Goal: Task Accomplishment & Management: Complete application form

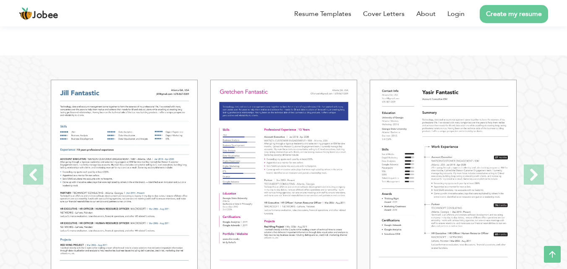
scroll to position [899, 0]
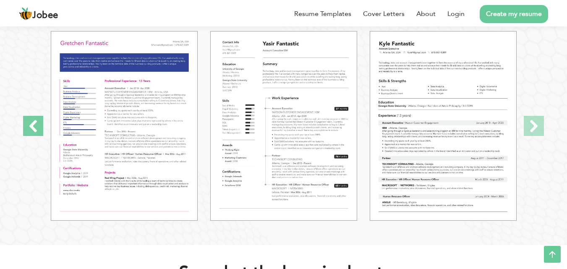
click at [29, 127] on span at bounding box center [33, 126] width 20 height 20
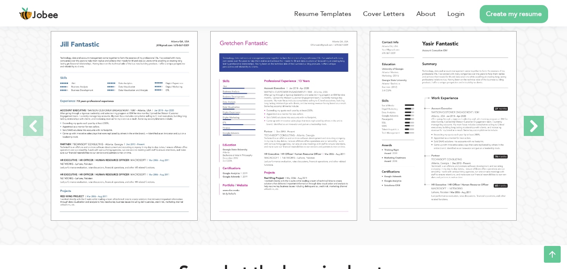
click at [530, 125] on span at bounding box center [534, 126] width 20 height 20
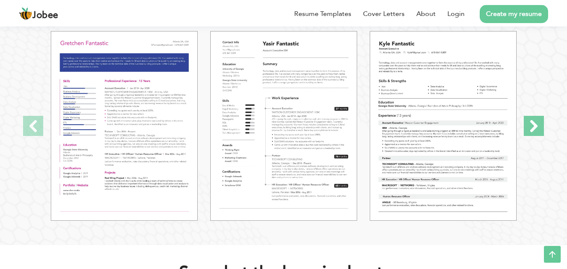
click at [530, 125] on span at bounding box center [534, 126] width 20 height 20
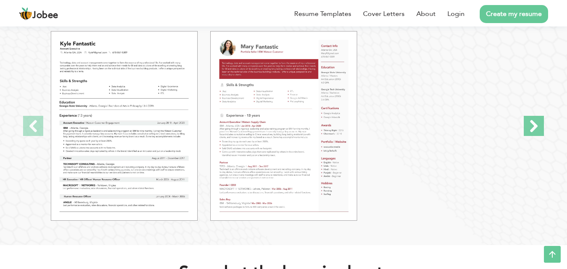
click at [530, 125] on span at bounding box center [534, 126] width 20 height 20
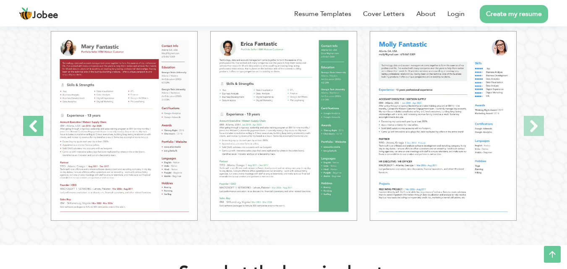
click at [31, 123] on span at bounding box center [33, 126] width 20 height 20
click at [37, 126] on span at bounding box center [33, 126] width 20 height 20
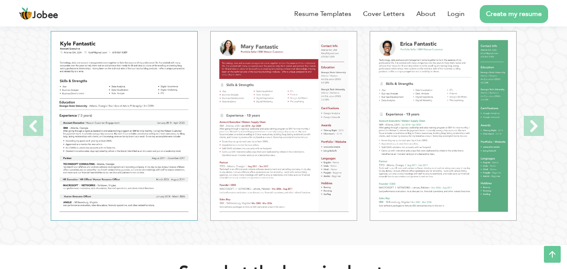
click at [114, 79] on img at bounding box center [124, 126] width 147 height 190
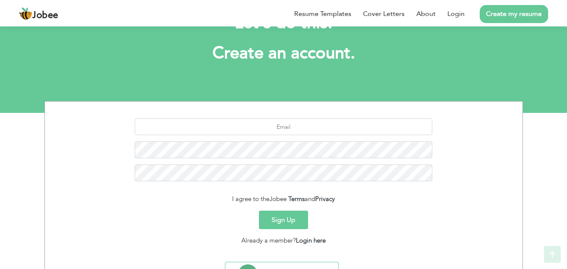
scroll to position [79, 0]
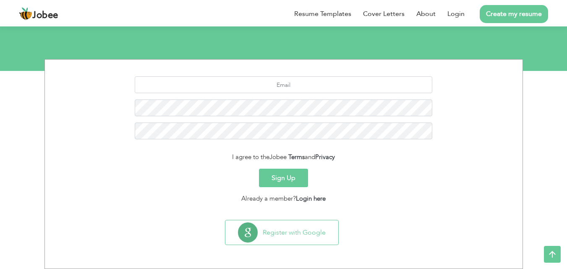
click at [283, 181] on button "Sign Up" at bounding box center [283, 178] width 49 height 18
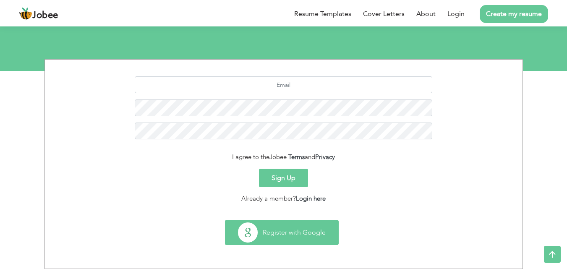
click at [269, 230] on button "Register with Google" at bounding box center [281, 232] width 113 height 24
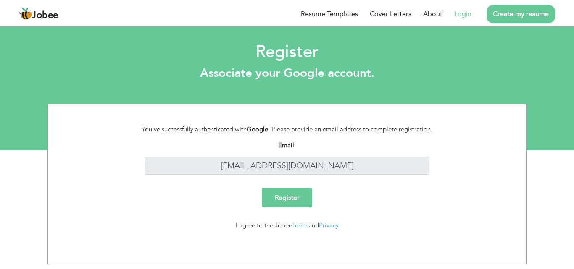
click at [286, 194] on input "Register" at bounding box center [287, 197] width 50 height 19
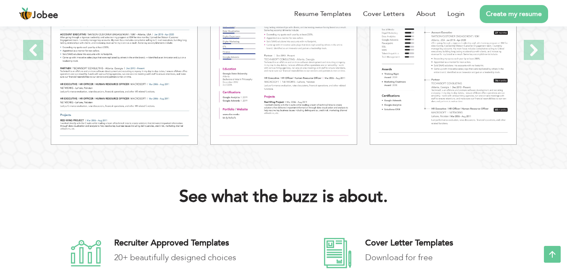
scroll to position [886, 0]
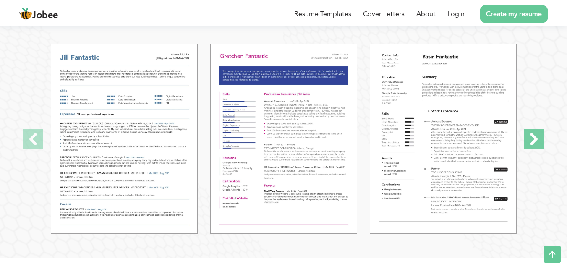
click at [536, 137] on span at bounding box center [534, 139] width 20 height 20
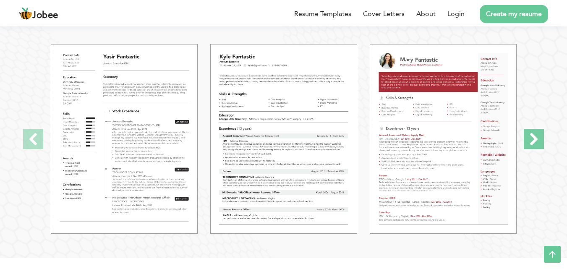
click at [536, 137] on span at bounding box center [534, 139] width 20 height 20
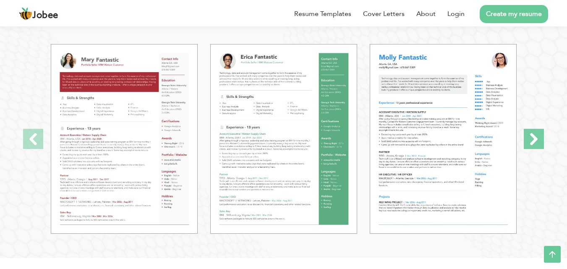
click at [536, 138] on span at bounding box center [534, 139] width 20 height 20
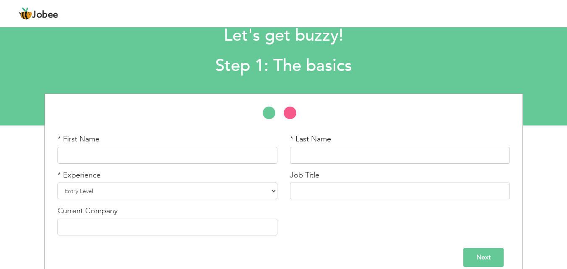
scroll to position [36, 0]
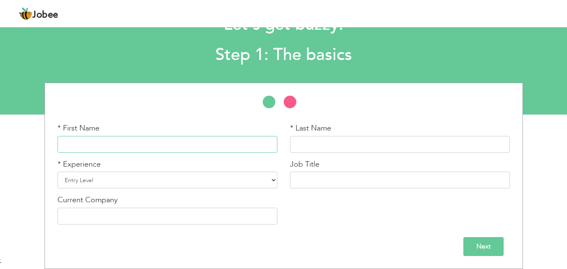
click at [78, 152] on input "text" at bounding box center [168, 144] width 220 height 17
type input "Muhammad Hassan"
type input "Mehdi"
click at [110, 169] on div "* Experience Entry Level Less than 1 Year 1 Year 2 Years 3 Years 4 Years 5 Year…" at bounding box center [168, 174] width 220 height 30
drag, startPoint x: 111, startPoint y: 177, endPoint x: 115, endPoint y: 180, distance: 5.4
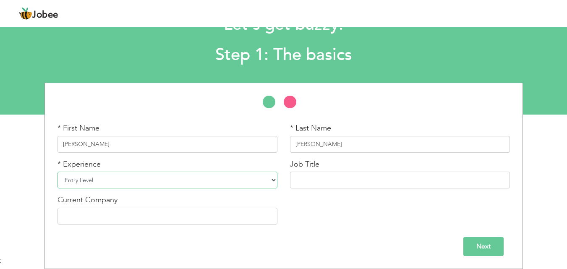
click at [111, 177] on select "Entry Level Less than 1 Year 1 Year 2 Years 3 Years 4 Years 5 Years 6 Years 7 Y…" at bounding box center [168, 180] width 220 height 17
drag, startPoint x: 362, startPoint y: 94, endPoint x: 383, endPoint y: 111, distance: 26.3
click at [362, 94] on div "* First Name Muhammad Hassan * Last Name Mehdi * Experience Entry Level Less th…" at bounding box center [283, 157] width 465 height 148
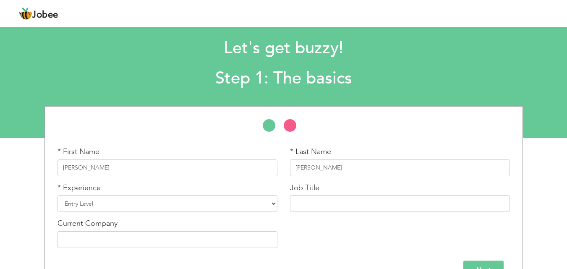
scroll to position [0, 0]
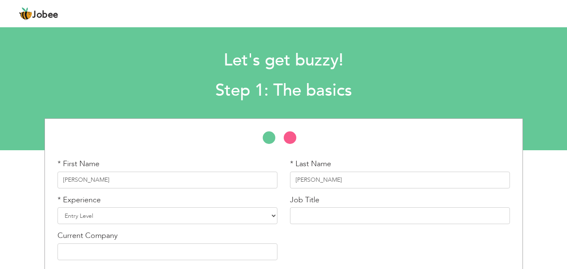
click at [289, 136] on li at bounding box center [294, 139] width 21 height 17
click at [263, 137] on li at bounding box center [273, 139] width 21 height 17
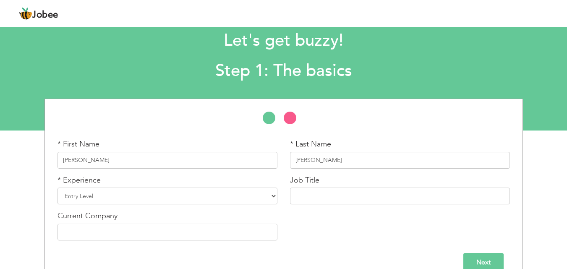
scroll to position [36, 0]
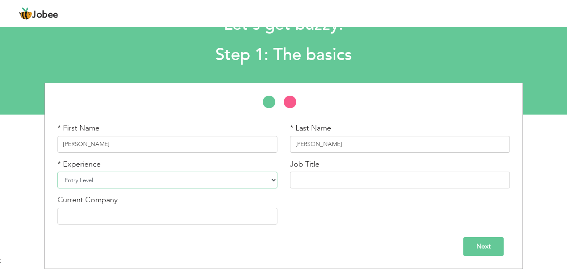
click at [127, 184] on select "Entry Level Less than 1 Year 1 Year 2 Years 3 Years 4 Years 5 Years 6 Years 7 Y…" at bounding box center [168, 180] width 220 height 17
select select "7"
click at [58, 172] on select "Entry Level Less than 1 Year 1 Year 2 Years 3 Years 4 Years 5 Years 6 Years 7 Y…" at bounding box center [168, 180] width 220 height 17
click at [375, 177] on input "text" at bounding box center [400, 180] width 220 height 17
paste input "executive hr"
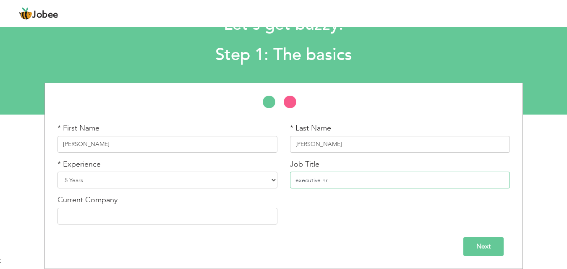
click at [296, 181] on input "executive hr" at bounding box center [400, 180] width 220 height 17
type input "Executive HR"
click at [262, 217] on input "text" at bounding box center [168, 216] width 220 height 17
click at [132, 218] on input "text" at bounding box center [168, 216] width 220 height 17
paste input "Avari Xpress Residences Islamabad Hotel"
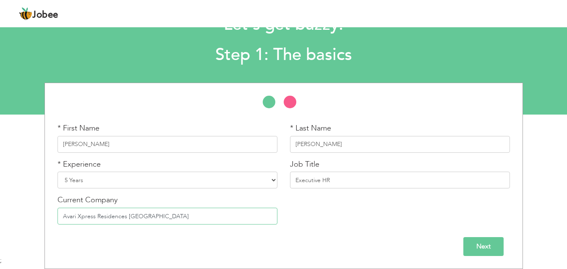
drag, startPoint x: 96, startPoint y: 215, endPoint x: 187, endPoint y: 207, distance: 91.9
click at [187, 207] on div "Current Company Avari Xpress Residences Islamabad Hotel" at bounding box center [168, 210] width 220 height 30
click at [78, 217] on input "Avari Group" at bounding box center [168, 216] width 220 height 17
type input "Avari Group"
click at [481, 255] on input "Next" at bounding box center [484, 246] width 40 height 19
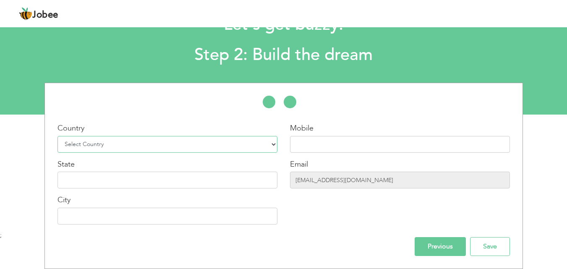
click at [236, 143] on select "Select Country Afghanistan Albania Algeria American Samoa Andorra Angola Anguil…" at bounding box center [168, 144] width 220 height 17
select select "166"
click at [58, 136] on select "Select Country Afghanistan Albania Algeria American Samoa Andorra Angola Anguil…" at bounding box center [168, 144] width 220 height 17
click at [334, 144] on input "text" at bounding box center [400, 144] width 220 height 17
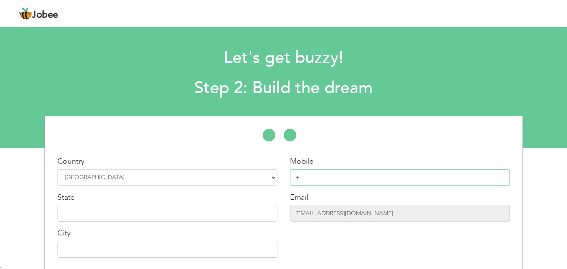
scroll to position [0, 0]
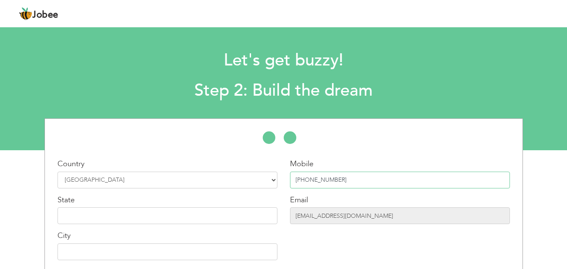
type input "+92 333 5574127"
click at [149, 217] on input "text" at bounding box center [168, 215] width 220 height 17
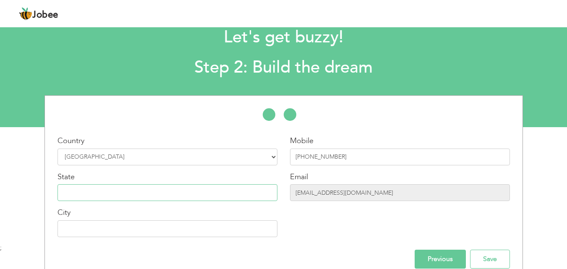
scroll to position [36, 0]
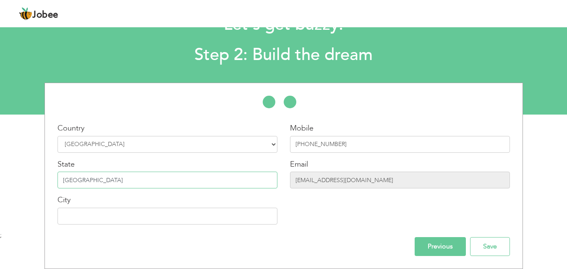
type input "Islamabad"
click at [326, 185] on input "sana29747@gmail.com" at bounding box center [400, 180] width 220 height 17
click at [344, 180] on input "sana29747@gmail.com" at bounding box center [400, 180] width 220 height 17
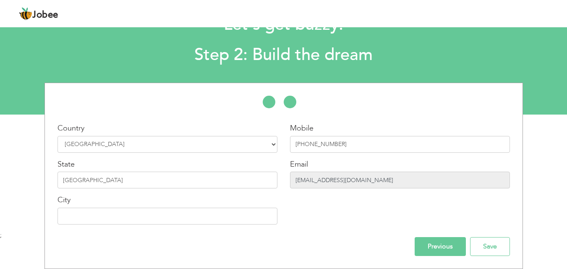
click at [344, 180] on input "sana29747@gmail.com" at bounding box center [400, 180] width 220 height 17
click at [482, 246] on input "Save" at bounding box center [490, 246] width 40 height 19
drag, startPoint x: 482, startPoint y: 246, endPoint x: 440, endPoint y: 252, distance: 42.4
click at [440, 252] on div "Previous Save" at bounding box center [283, 246] width 465 height 19
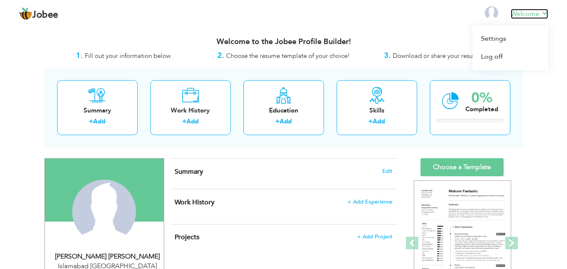
click at [533, 17] on link "Welcome" at bounding box center [529, 14] width 37 height 10
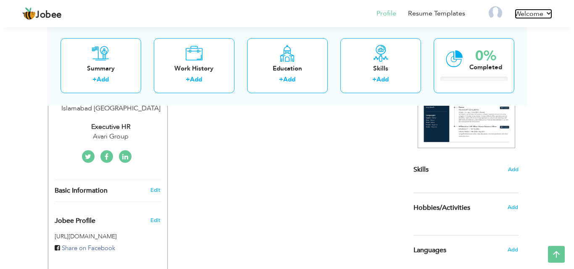
scroll to position [94, 0]
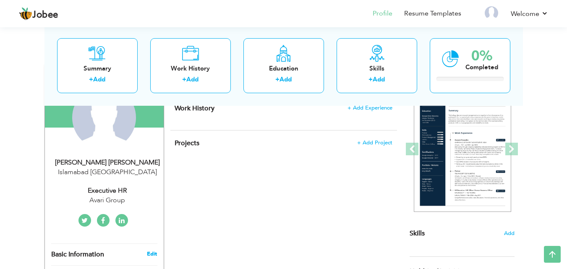
click at [152, 253] on link "Edit" at bounding box center [152, 254] width 10 height 8
type input "[PERSON_NAME]"
type input "Mehdi"
type input "+92 333 5574127"
select select "number:166"
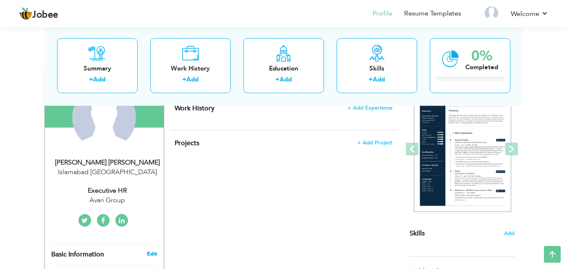
type input "Islamabad"
select select "number:7"
type input "Avari Group"
type input "Executive HR"
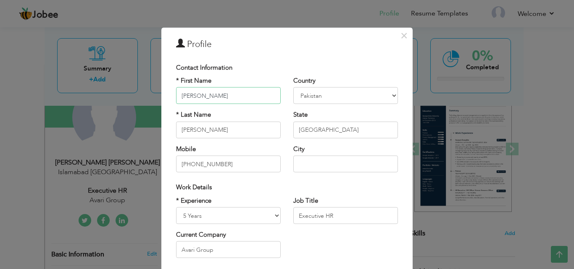
drag, startPoint x: 238, startPoint y: 93, endPoint x: 153, endPoint y: 94, distance: 84.8
click at [154, 94] on div "× Profile Contact Information * First Name Muhammad Hassan * Last Name Mehdi Mo…" at bounding box center [287, 134] width 574 height 269
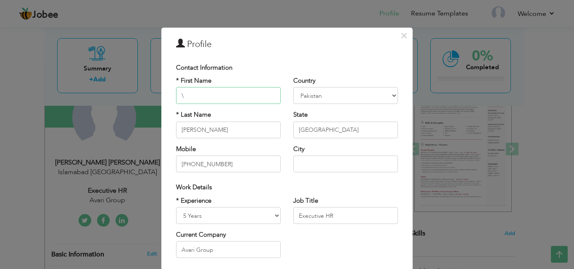
type input "\"
drag, startPoint x: 207, startPoint y: 126, endPoint x: 124, endPoint y: 126, distance: 82.7
click at [125, 126] on div "× Profile Contact Information * First Name \ * Last Name Mehdi Angola" at bounding box center [287, 134] width 574 height 269
type input "\"
drag, startPoint x: 197, startPoint y: 90, endPoint x: 172, endPoint y: 91, distance: 25.2
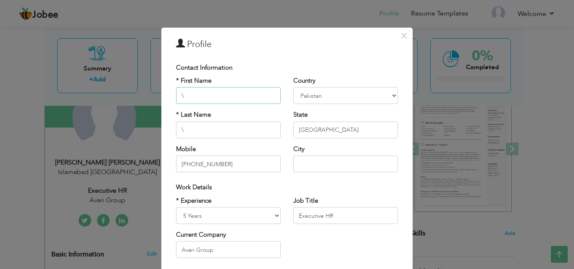
click at [172, 91] on div "* First Name \ * Last Name \ Mobile +92 333 5574127" at bounding box center [228, 127] width 117 height 102
drag, startPoint x: 200, startPoint y: 129, endPoint x: 151, endPoint y: 131, distance: 48.8
click at [151, 131] on div "× Profile Contact Information * First Name * Last Name \ Mobile U.K" at bounding box center [287, 134] width 574 height 269
click at [317, 96] on select "Afghanistan Albania Algeria American Samoa Andorra Angola Anguilla Antarctica A…" at bounding box center [345, 95] width 105 height 17
click at [182, 143] on div "* First Name * Last Name Mobile +92 333 5574127" at bounding box center [228, 127] width 117 height 102
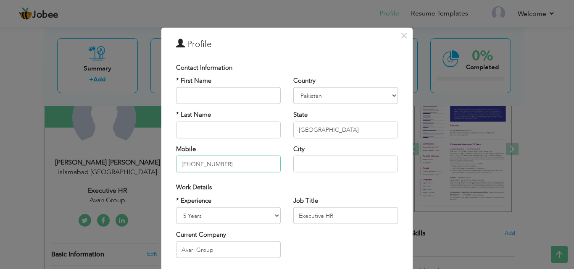
drag, startPoint x: 233, startPoint y: 161, endPoint x: 168, endPoint y: 166, distance: 65.3
click at [170, 166] on div "* First Name * Last Name Mobile +92 333 5574127" at bounding box center [228, 127] width 117 height 102
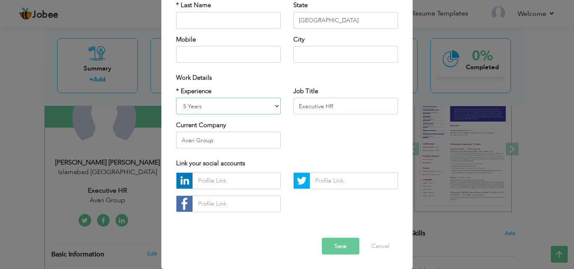
click at [232, 101] on select "Entry Level Less than 1 Year 1 Year 2 Years 3 Years 4 Years 5 Years 6 Years 7 Y…" at bounding box center [228, 106] width 105 height 17
select select "number:1"
click at [176, 98] on select "Entry Level Less than 1 Year 1 Year 2 Years 3 Years 4 Years 5 Years 6 Years 7 Y…" at bounding box center [228, 106] width 105 height 17
drag, startPoint x: 303, startPoint y: 104, endPoint x: 331, endPoint y: 103, distance: 28.1
click at [304, 104] on input "Executive HR" at bounding box center [345, 106] width 105 height 17
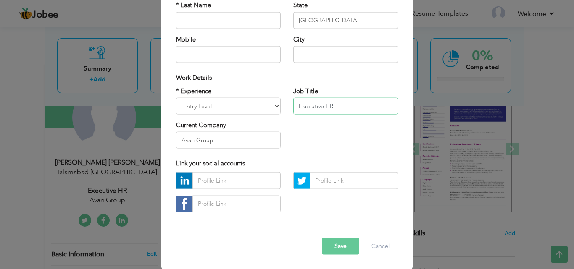
drag, startPoint x: 333, startPoint y: 102, endPoint x: 291, endPoint y: 105, distance: 42.2
click at [293, 105] on input "Executive HR" at bounding box center [345, 106] width 105 height 17
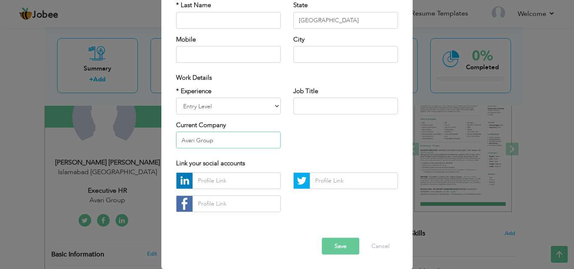
drag, startPoint x: 227, startPoint y: 139, endPoint x: 174, endPoint y: 145, distance: 52.9
click at [178, 146] on input "Avari Group" at bounding box center [228, 140] width 105 height 17
click at [346, 244] on button "Save" at bounding box center [340, 246] width 37 height 17
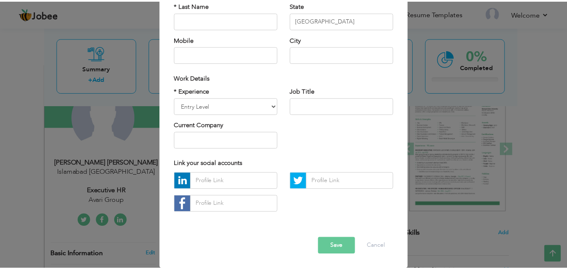
scroll to position [0, 0]
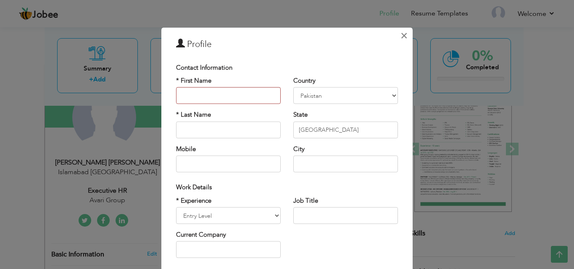
click at [397, 39] on button "×" at bounding box center [403, 35] width 13 height 13
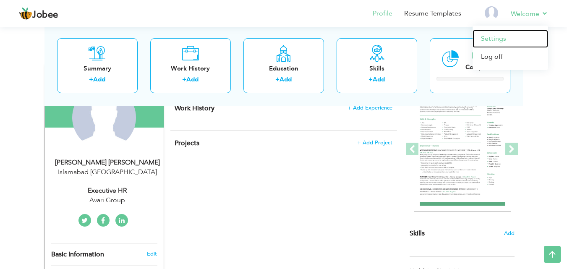
click at [504, 40] on link "Settings" at bounding box center [511, 39] width 76 height 18
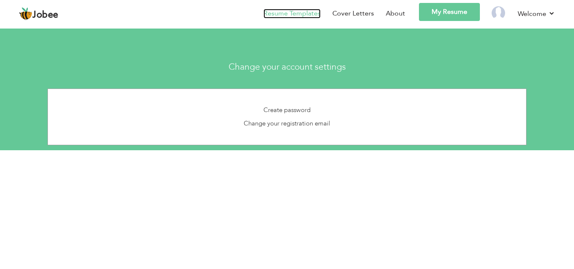
click at [312, 16] on link "Resume Templates" at bounding box center [291, 14] width 57 height 10
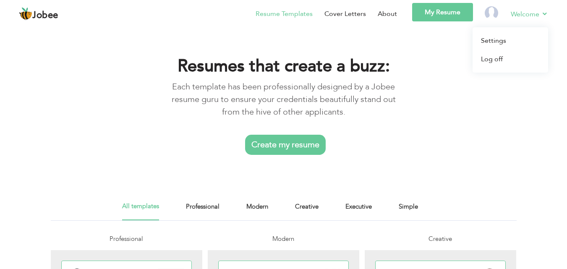
click at [515, 10] on link "Welcome" at bounding box center [529, 14] width 37 height 10
